Goal: Task Accomplishment & Management: Manage account settings

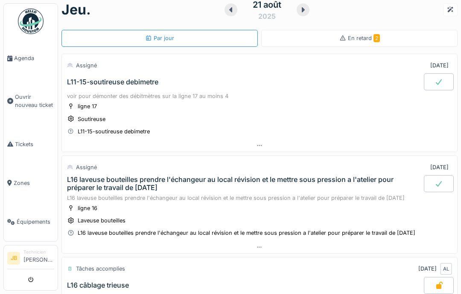
scroll to position [12, 0]
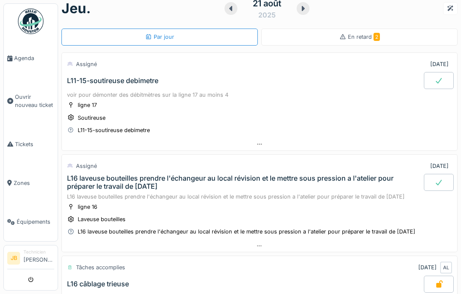
click at [145, 81] on div "L11-15-soutireuse debimetre" at bounding box center [112, 81] width 91 height 8
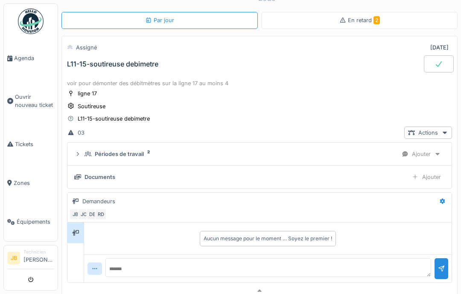
scroll to position [30, 0]
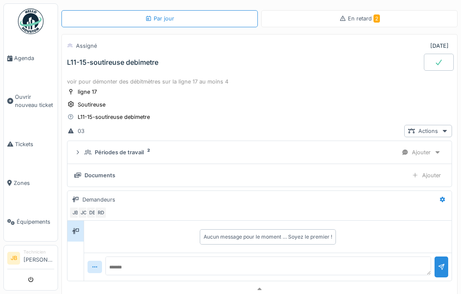
click at [112, 68] on div "L11-15-soutireuse debimetre" at bounding box center [244, 62] width 358 height 17
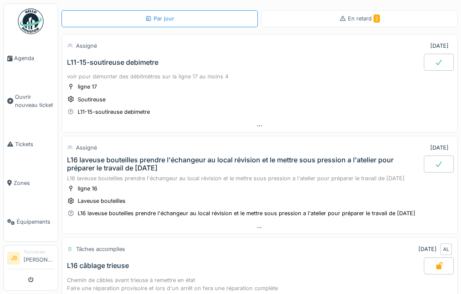
click at [124, 64] on div "L11-15-soutireuse debimetre" at bounding box center [112, 62] width 91 height 8
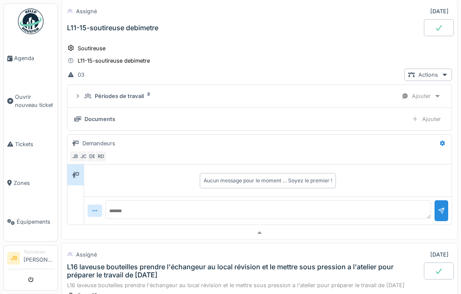
scroll to position [87, 0]
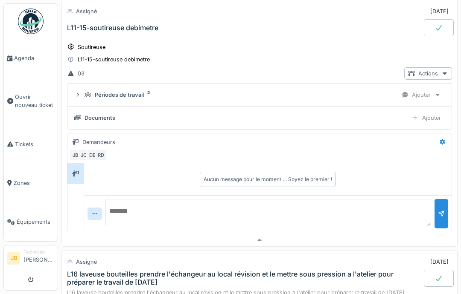
click at [153, 204] on textarea at bounding box center [268, 212] width 326 height 27
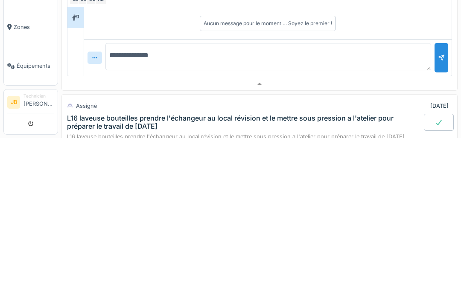
type textarea "**********"
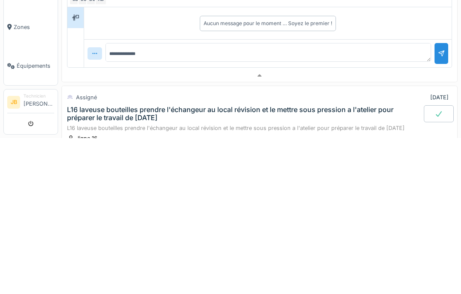
click at [447, 199] on div at bounding box center [441, 209] width 14 height 21
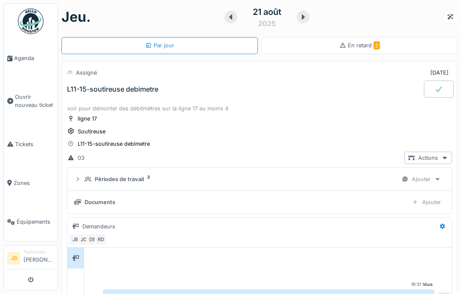
scroll to position [3, 0]
click at [32, 62] on span "Agenda" at bounding box center [34, 58] width 40 height 8
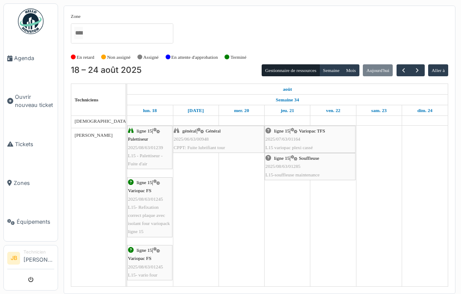
scroll to position [154, 0]
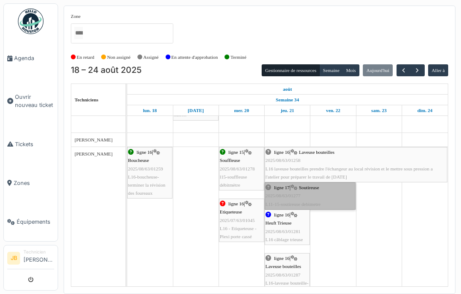
click at [336, 191] on link "ligne 17 | Soutireuse 2025/08/63/01277 L11-15-soutireuse debimetre" at bounding box center [310, 196] width 91 height 27
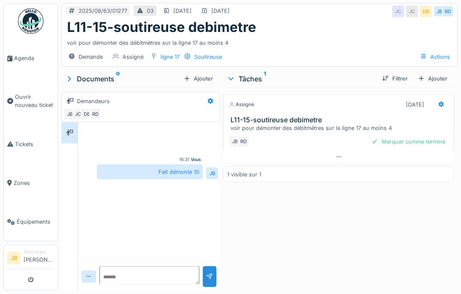
scroll to position [34, 0]
click at [421, 136] on div "Marquer comme terminé" at bounding box center [408, 142] width 81 height 12
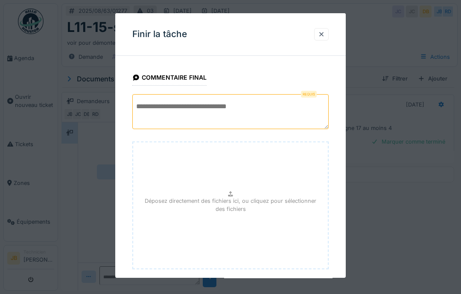
click at [192, 108] on textarea at bounding box center [230, 111] width 196 height 35
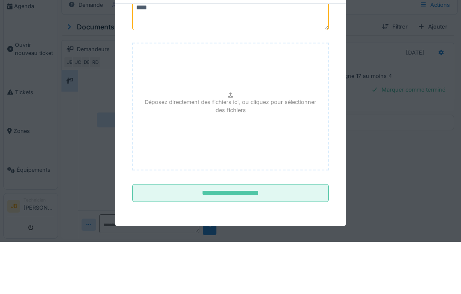
scroll to position [47, 0]
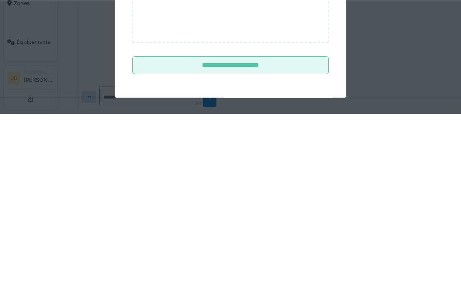
type textarea "****"
click at [271, 236] on input "**********" at bounding box center [230, 245] width 196 height 18
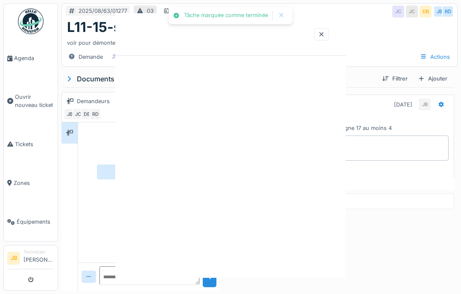
scroll to position [0, 0]
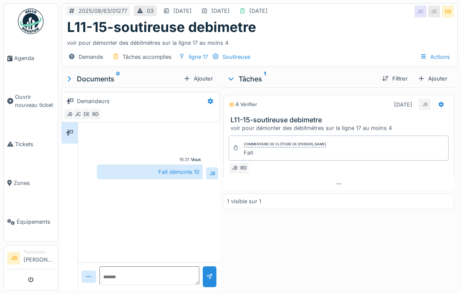
click at [22, 67] on link "Agenda" at bounding box center [31, 58] width 54 height 39
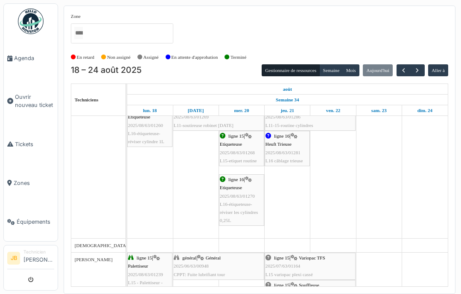
scroll to position [20, 0]
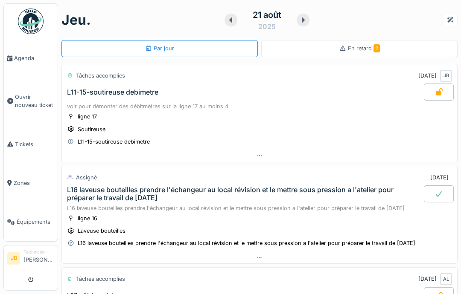
click at [30, 61] on span "Agenda" at bounding box center [34, 58] width 40 height 8
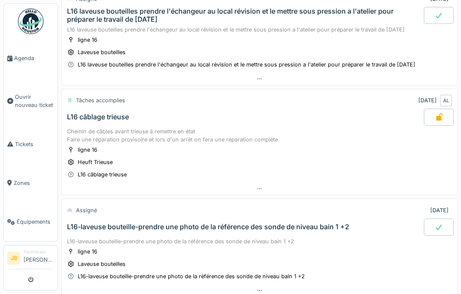
scroll to position [182, 0]
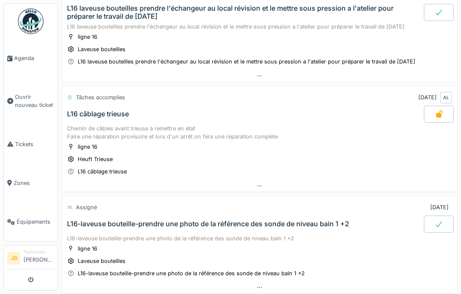
click at [244, 134] on div "Chemin de câbles avant trieuse à remettre en état Faire une réparation provisoi…" at bounding box center [259, 133] width 385 height 16
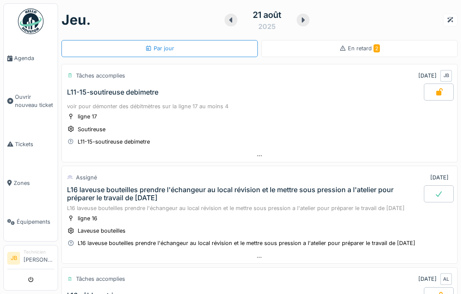
scroll to position [0, 0]
click at [25, 59] on span "Agenda" at bounding box center [34, 58] width 40 height 8
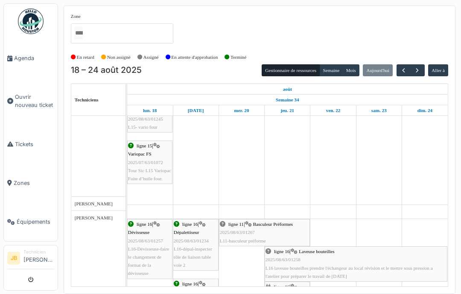
scroll to position [298, 0]
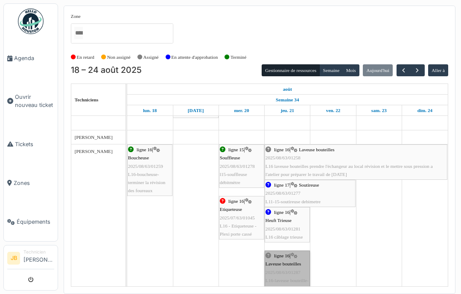
click at [296, 271] on link "ligne 16 | Laveuse bouteilles 2025/08/63/01287 L16-laveuse bouteille-prendre un…" at bounding box center [287, 281] width 45 height 60
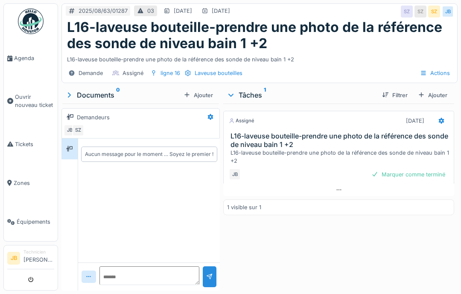
click at [195, 97] on div "Ajouter" at bounding box center [198, 96] width 36 height 12
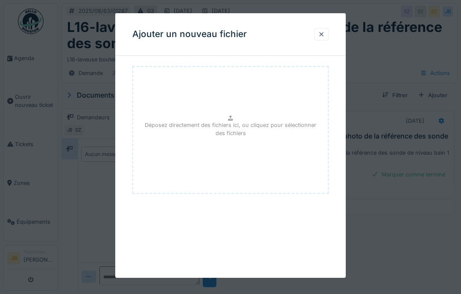
click at [230, 124] on p "Déposez directement des fichiers ici, ou cliquez pour sélectionner des fichiers" at bounding box center [230, 129] width 181 height 16
type input "**********"
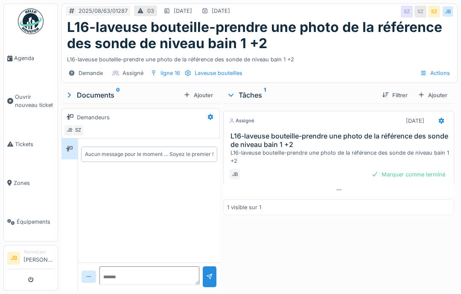
click at [95, 95] on div "Documents 0" at bounding box center [122, 95] width 115 height 10
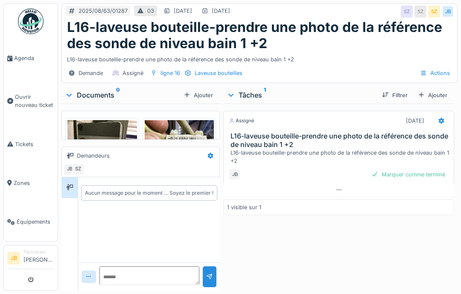
click at [75, 99] on div "Documents 0" at bounding box center [122, 95] width 115 height 10
